Goal: Task Accomplishment & Management: Complete application form

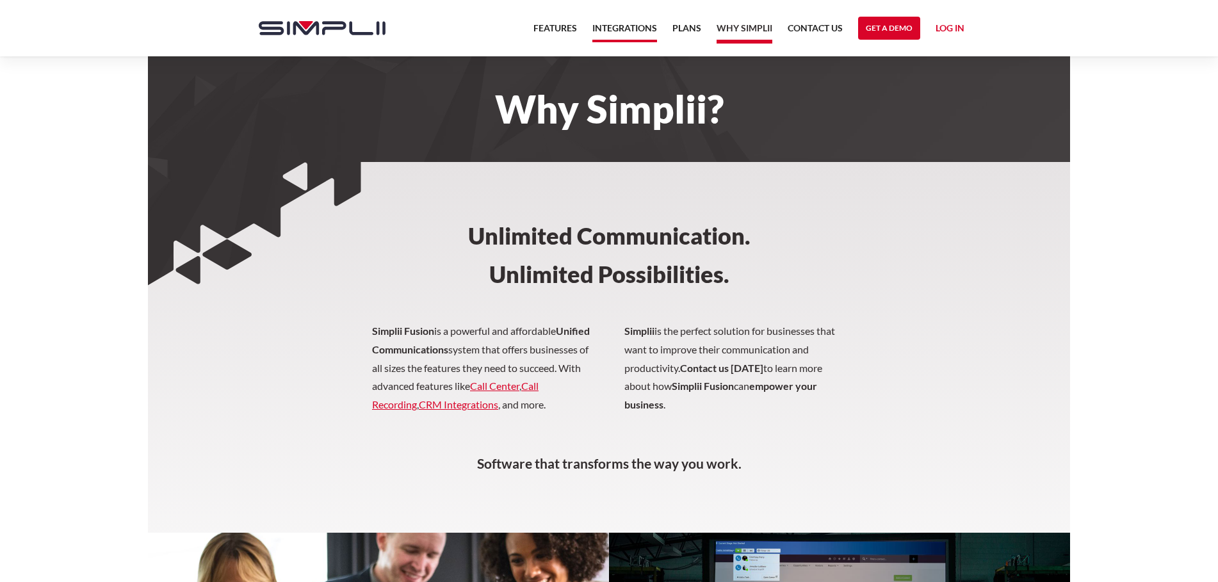
click at [638, 27] on link "Integrations" at bounding box center [624, 31] width 65 height 22
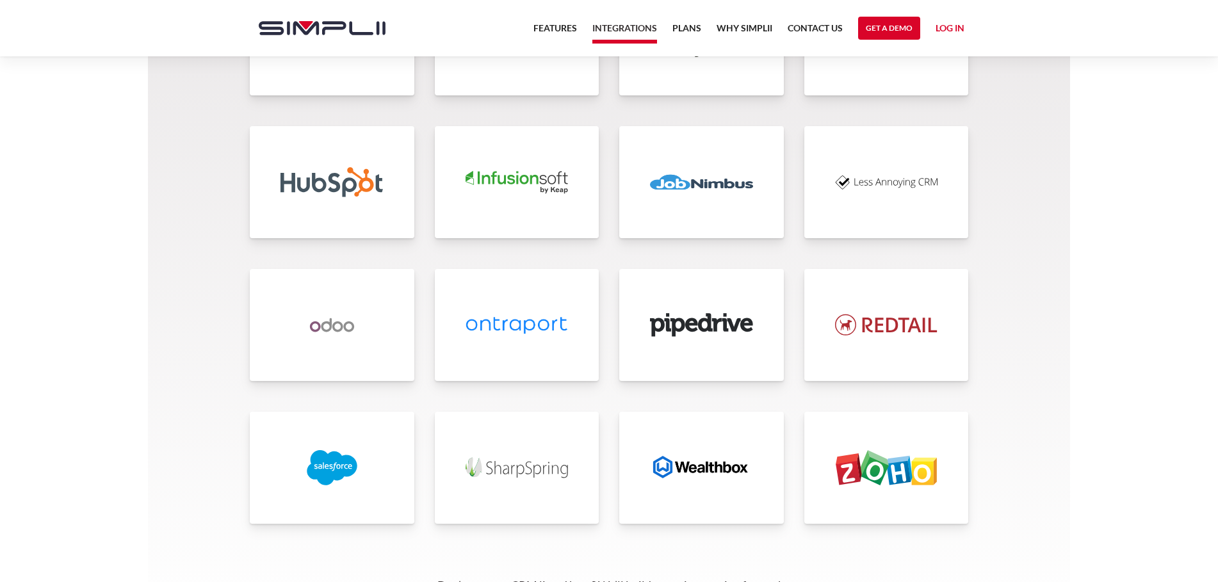
scroll to position [2591, 0]
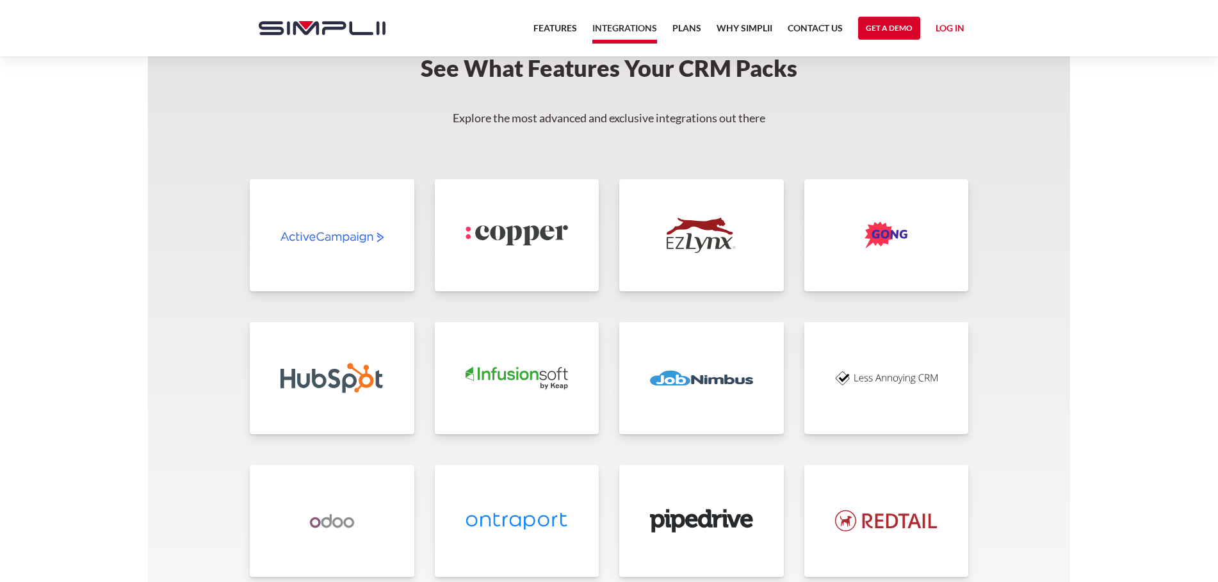
click at [882, 375] on img at bounding box center [886, 378] width 103 height 35
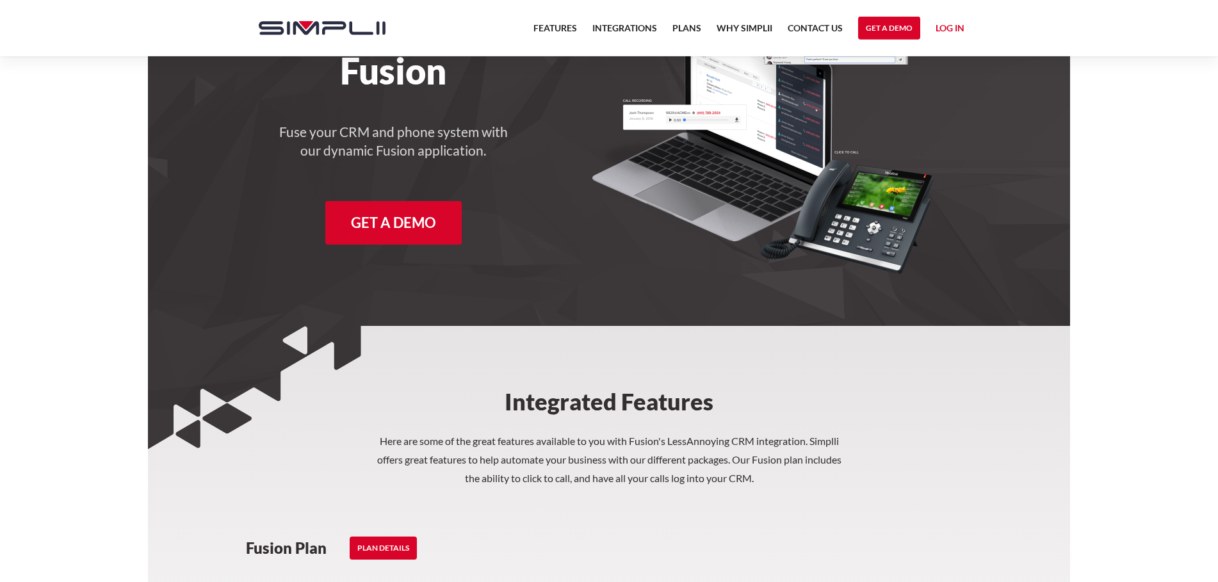
scroll to position [131, 0]
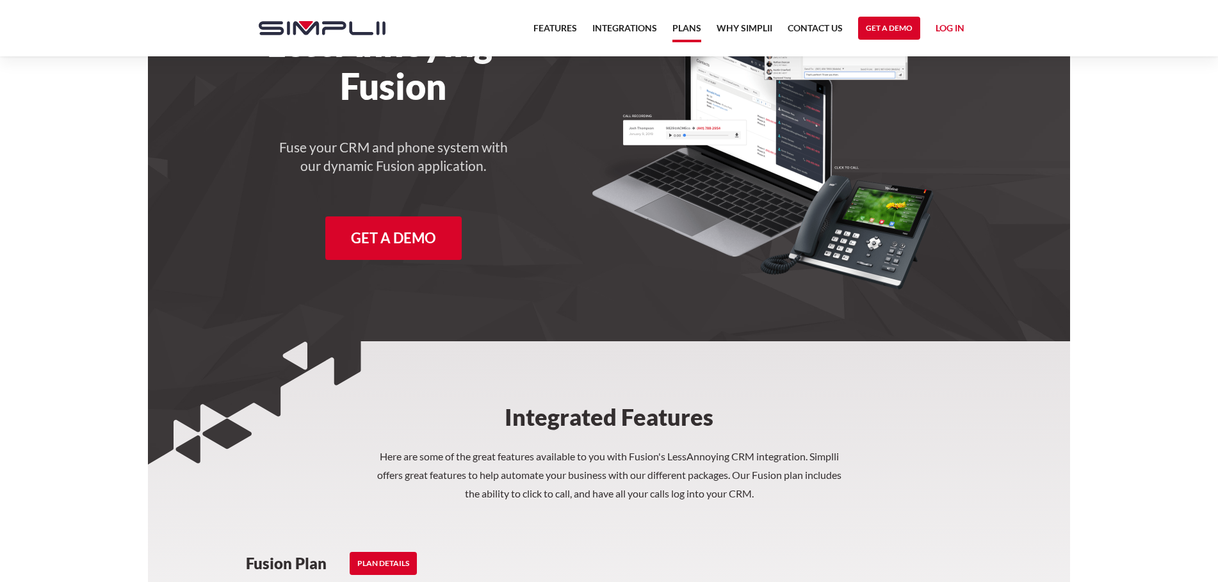
click at [684, 29] on link "Plans" at bounding box center [686, 31] width 29 height 22
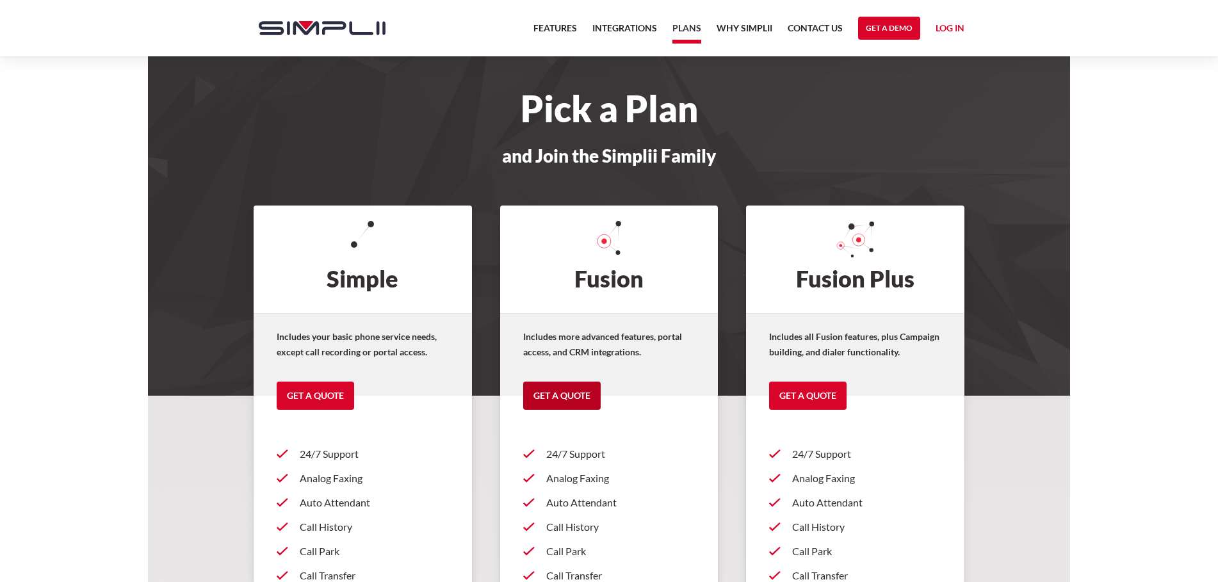
click at [571, 391] on link "Get a Quote" at bounding box center [561, 396] width 77 height 28
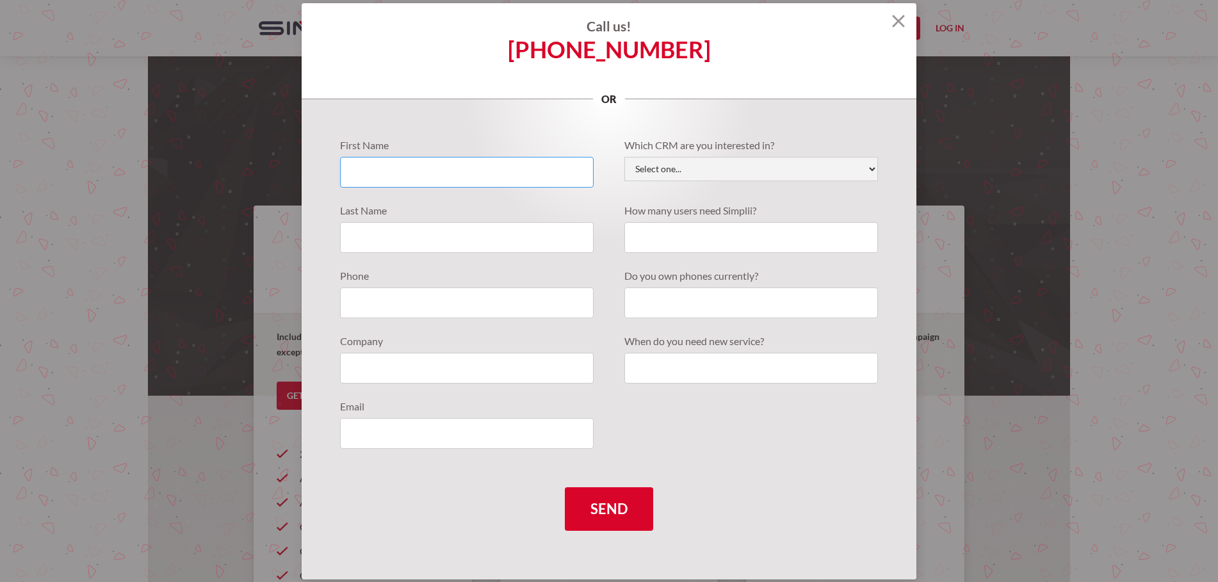
click at [439, 178] on input "Quote Requests" at bounding box center [467, 172] width 254 height 31
type input "David"
type input "Piangerelli"
type input "4132185823"
type input "Lubrication Technologies, Inc."
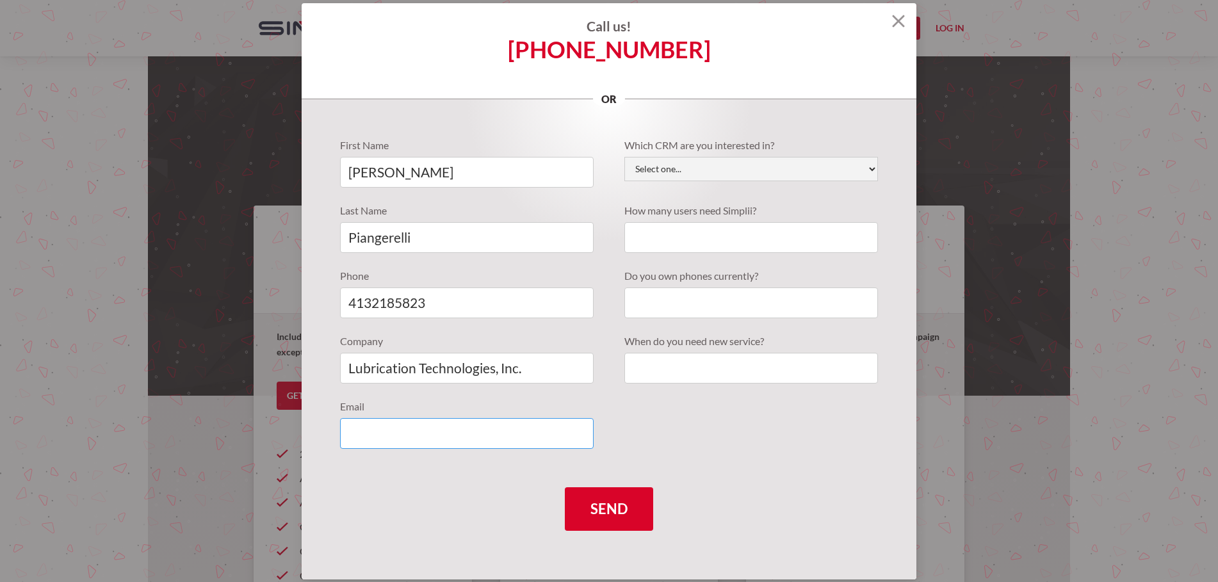
type input "dfp@lubetechnologies.com"
drag, startPoint x: 374, startPoint y: 305, endPoint x: 394, endPoint y: 299, distance: 20.7
click at [394, 299] on input "4132185823" at bounding box center [467, 303] width 254 height 31
type input "4137885823"
click at [624, 157] on select "Select one... Active Campaign Autotask ChildCareCRM Close.io ConnectWise Copper…" at bounding box center [751, 169] width 254 height 24
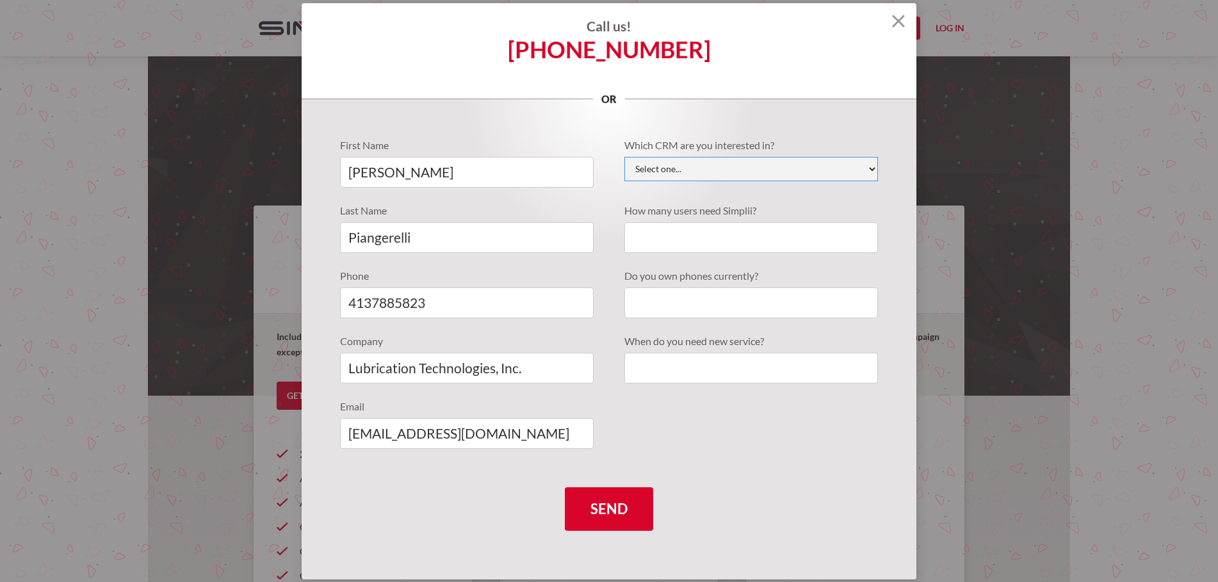
select select "Less Annoying CRM"
click option "Less Annoying CRM" at bounding box center [0, 0] width 0 height 0
click at [693, 241] on input "Quote Requests" at bounding box center [751, 237] width 254 height 31
type input "10"
click at [723, 303] on input "Quote Requests" at bounding box center [751, 303] width 254 height 31
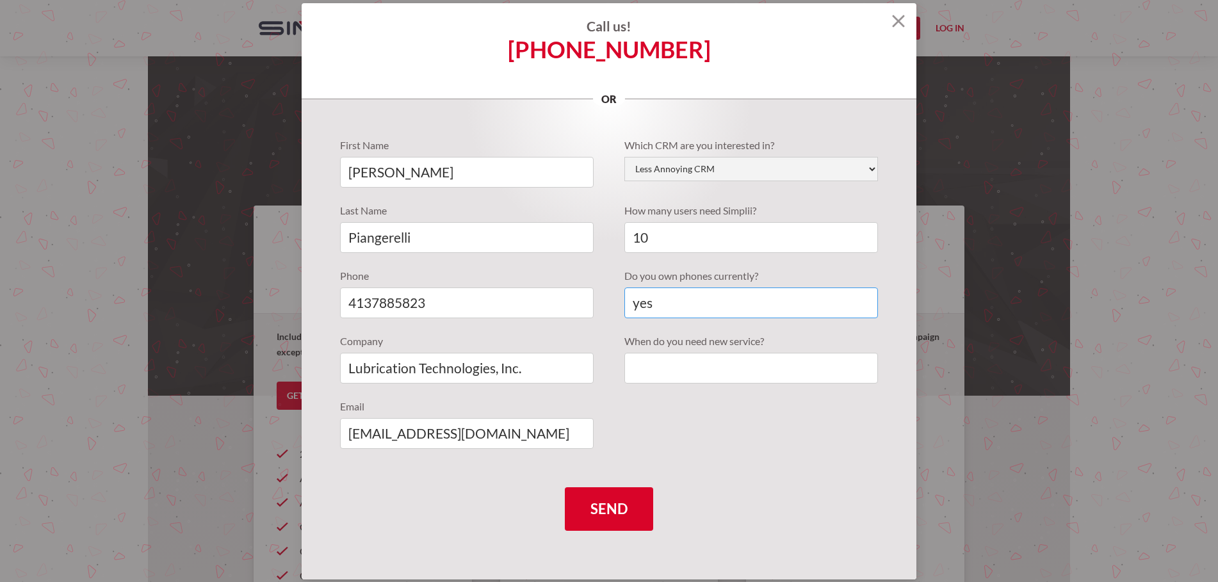
type input "yes"
drag, startPoint x: 655, startPoint y: 231, endPoint x: 604, endPoint y: 231, distance: 50.6
click at [624, 231] on input "10" at bounding box center [751, 237] width 254 height 31
type input "7"
click at [612, 505] on input "Send" at bounding box center [609, 509] width 88 height 44
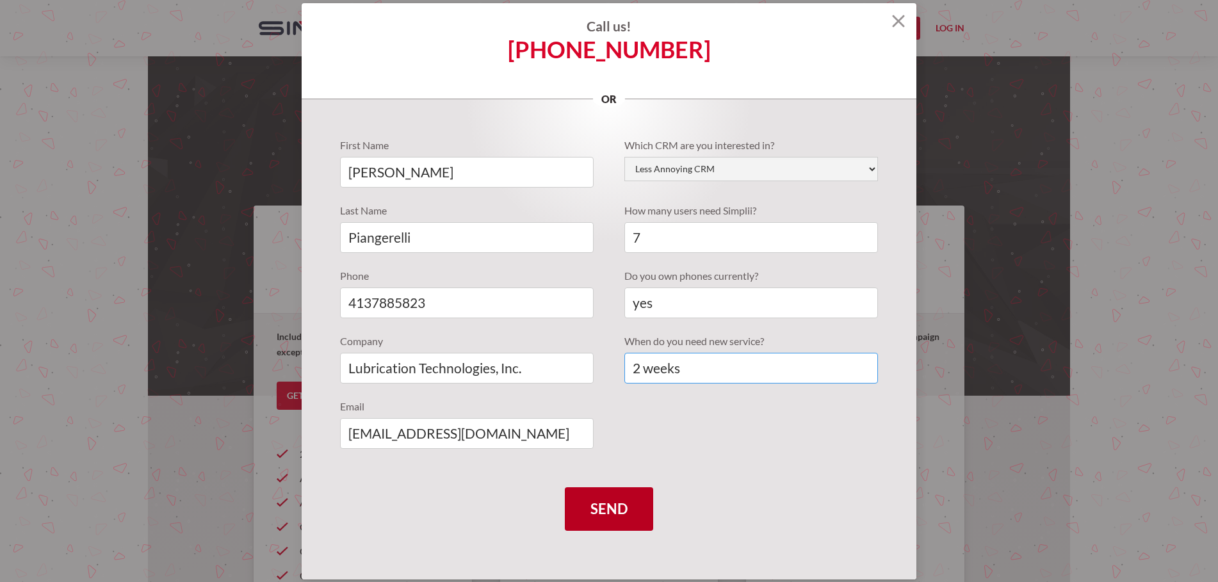
type input "2 weeks"
click at [612, 508] on input "Send" at bounding box center [609, 509] width 88 height 44
type input "Please wait..."
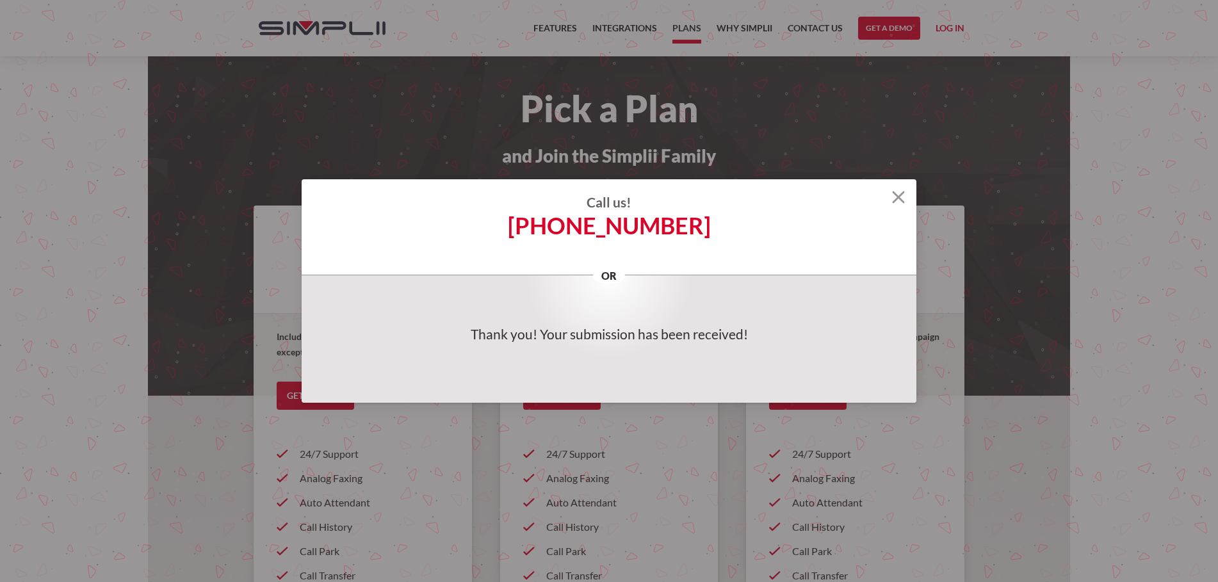
click at [903, 195] on img at bounding box center [898, 197] width 13 height 13
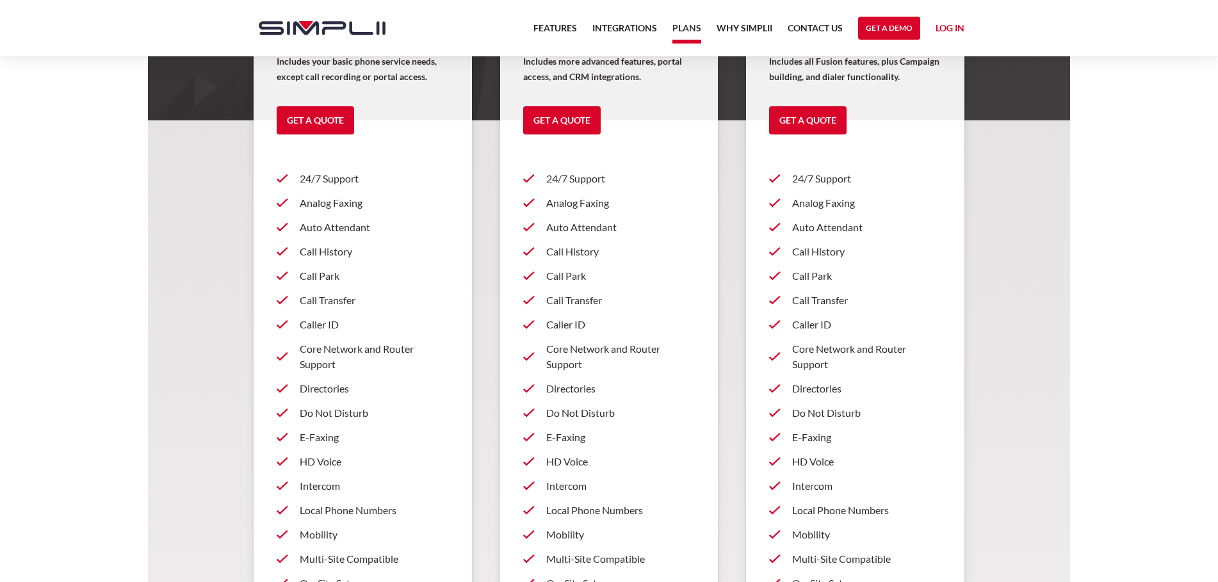
scroll to position [327, 0]
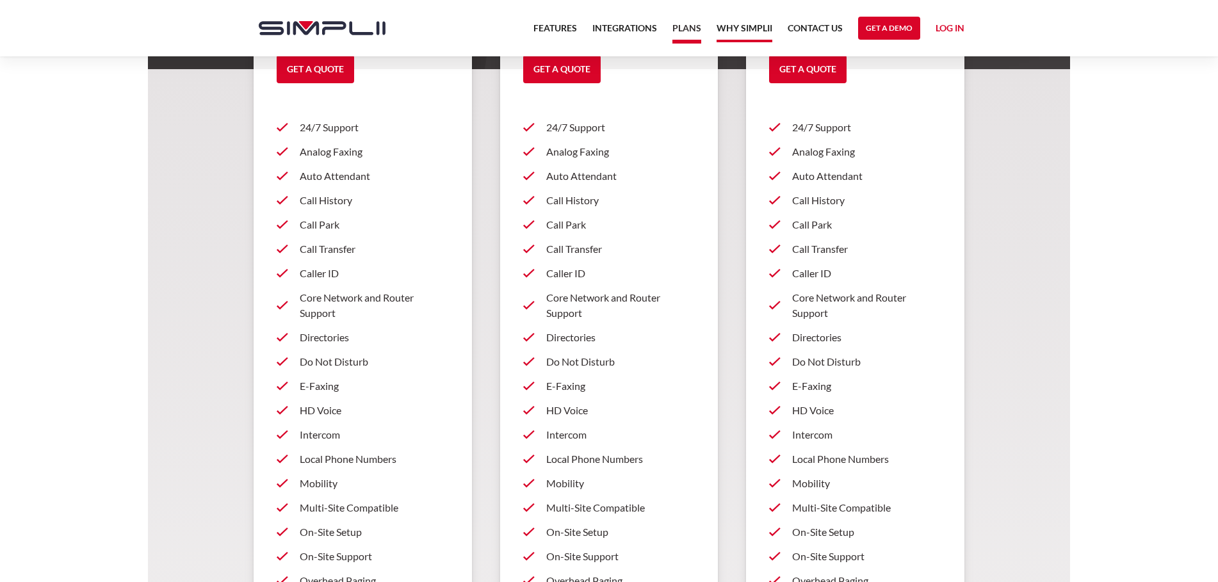
click at [751, 27] on link "Why Simplii" at bounding box center [745, 31] width 56 height 22
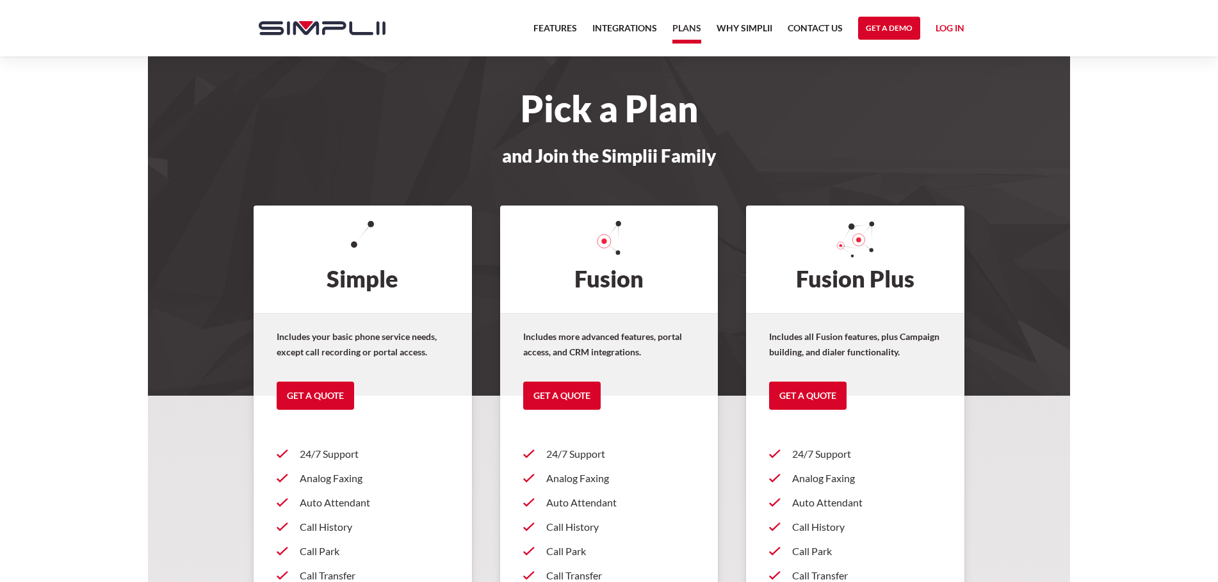
scroll to position [327, 0]
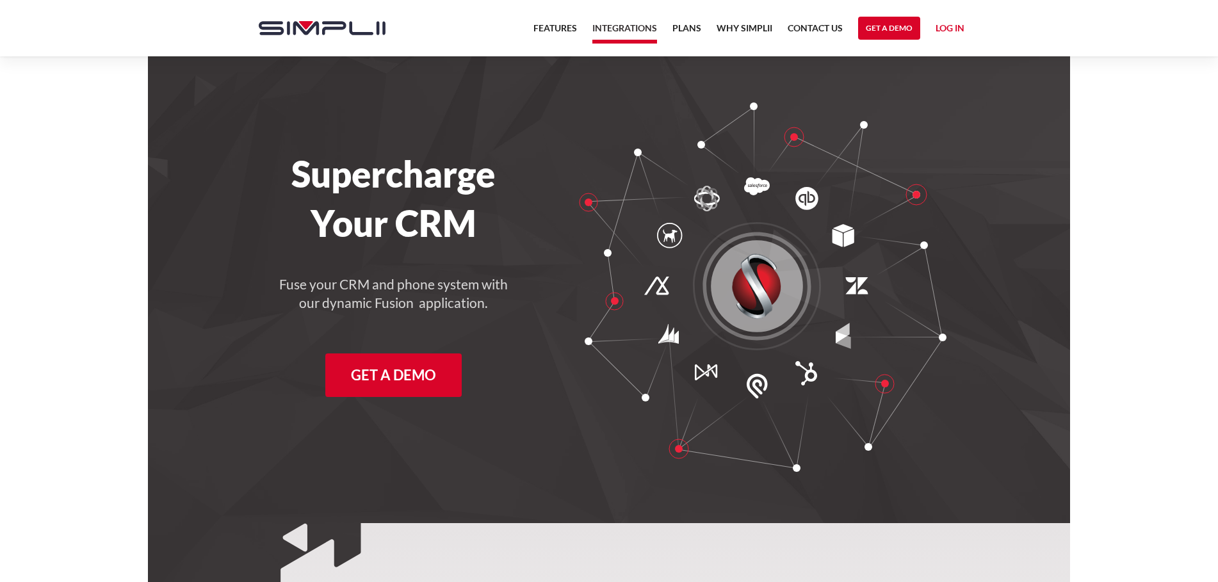
scroll to position [2591, 0]
